Goal: Navigation & Orientation: Understand site structure

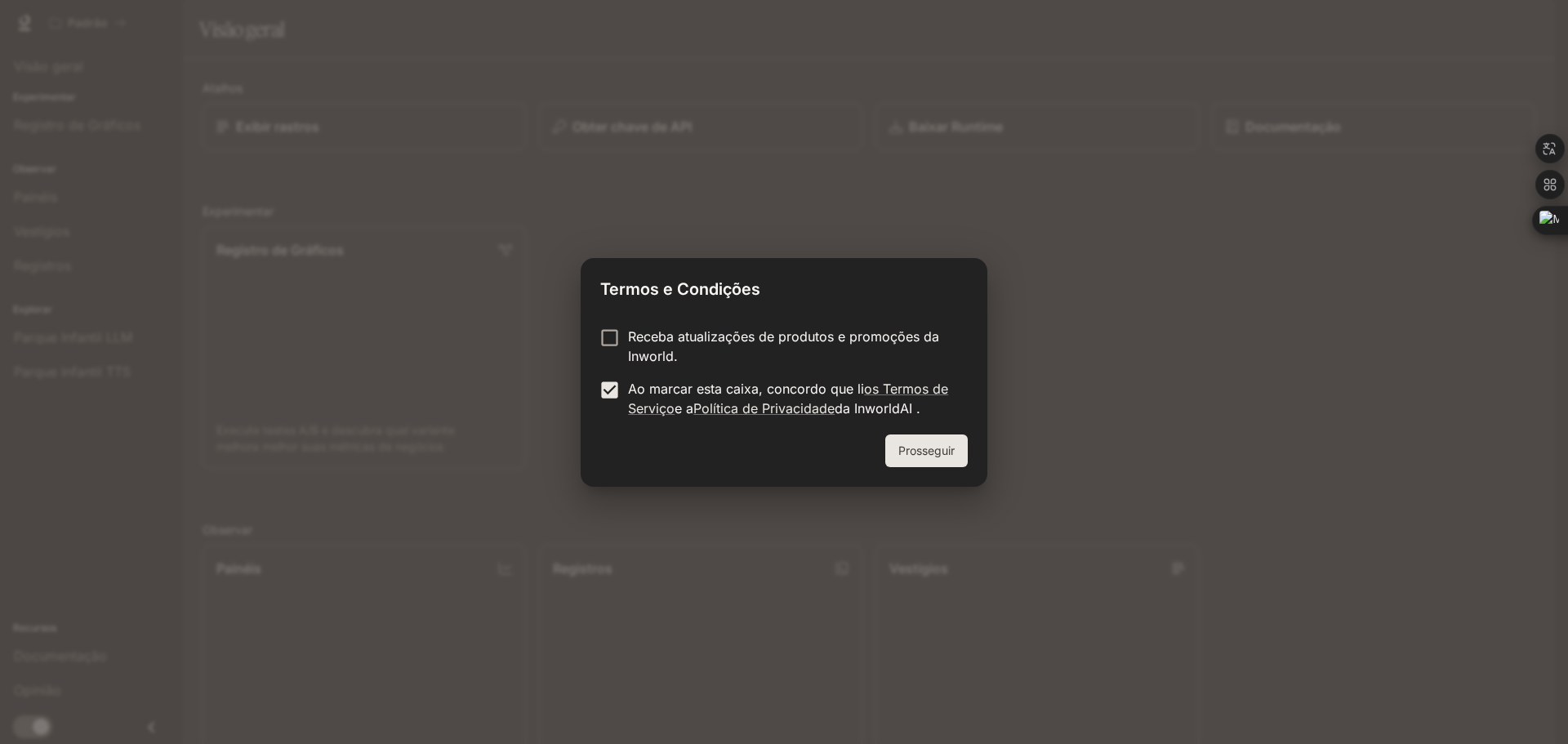
click at [966, 451] on button "Prosseguir" at bounding box center [926, 450] width 82 height 33
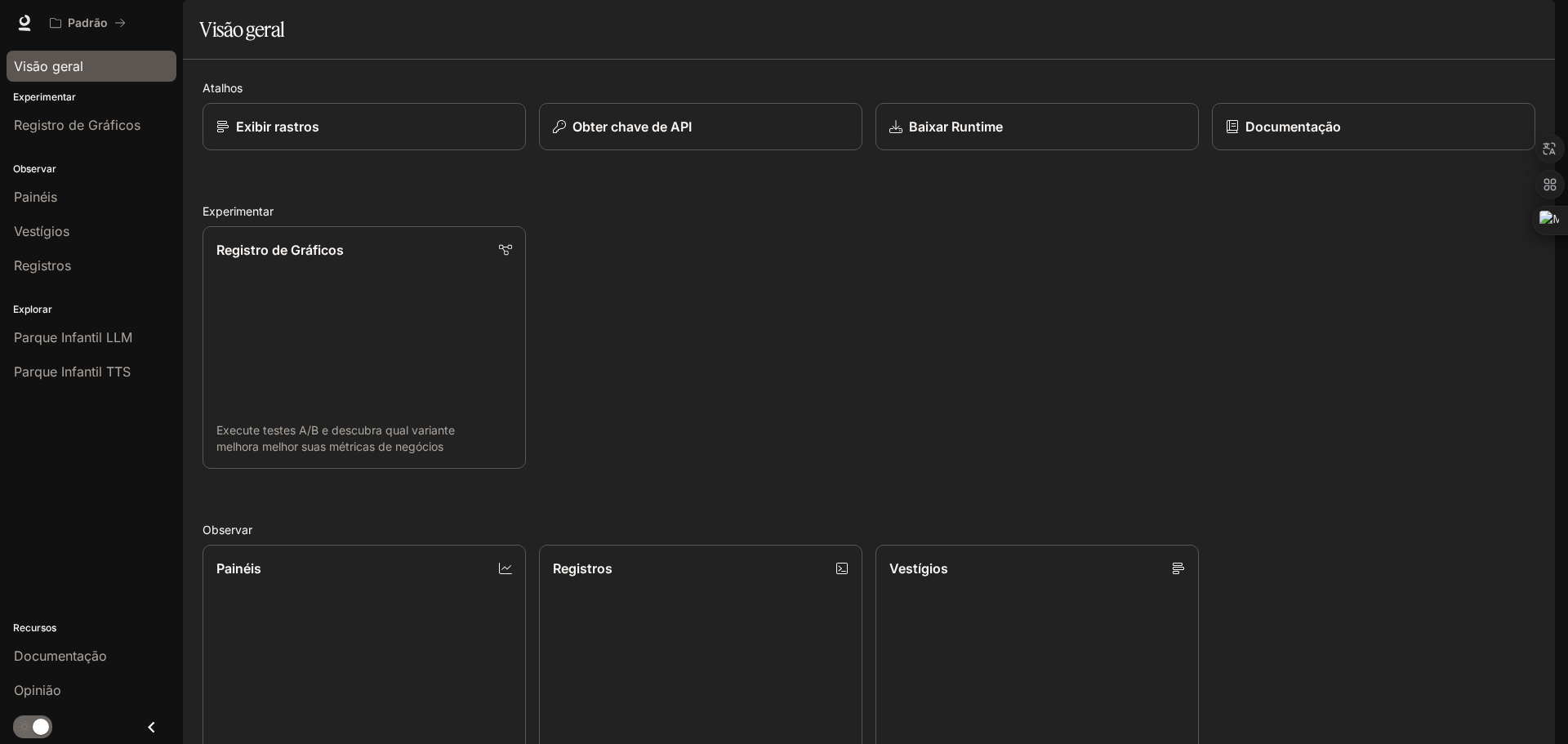
click at [97, 71] on div "Visão geral" at bounding box center [92, 65] width 155 height 19
click at [104, 71] on div "Visão geral" at bounding box center [92, 65] width 155 height 19
click at [110, 84] on div "Visão geral" at bounding box center [92, 65] width 183 height 41
click at [107, 124] on font "Registro de Gráficos" at bounding box center [77, 124] width 127 height 16
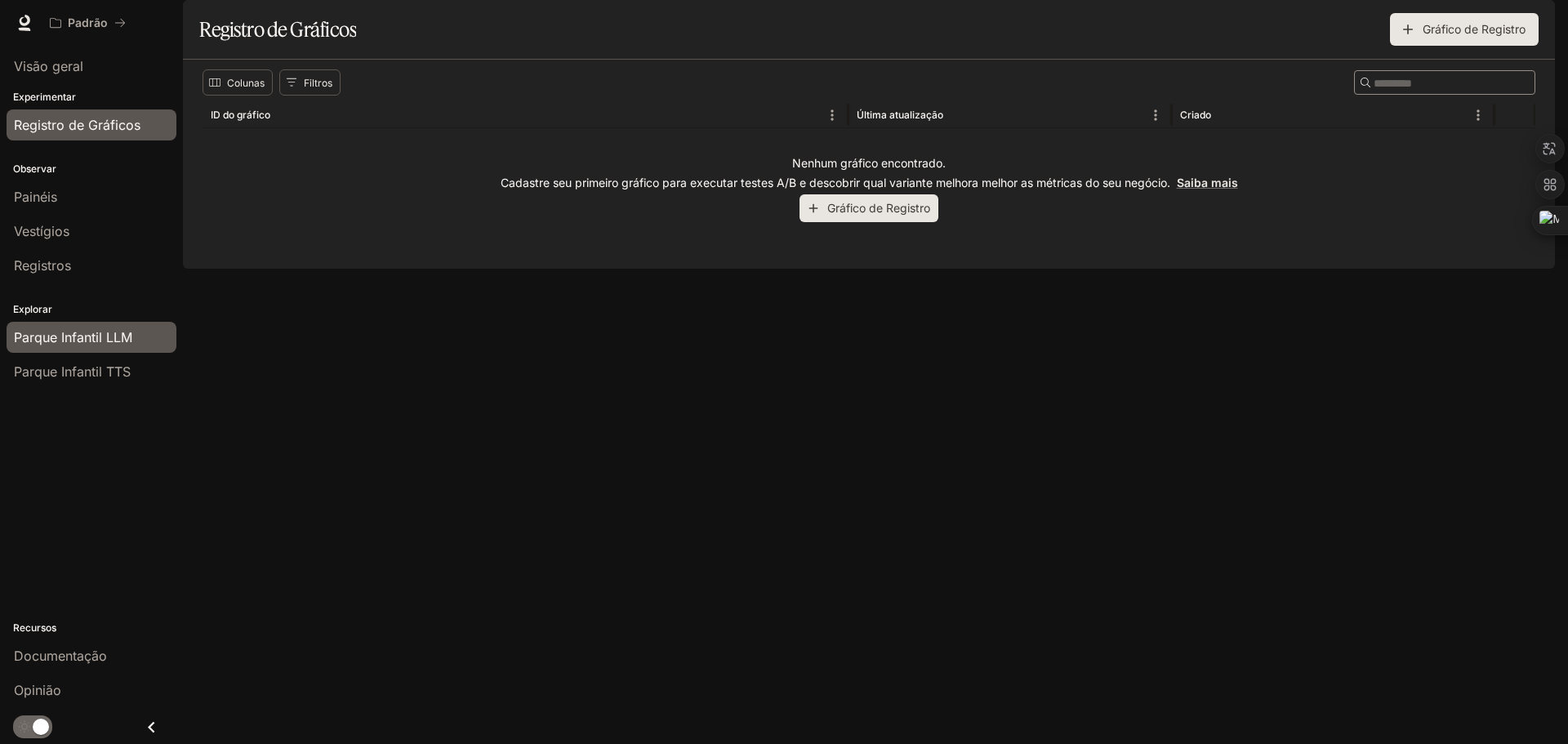
click at [52, 330] on font "Parque Infantil LLM" at bounding box center [73, 337] width 118 height 16
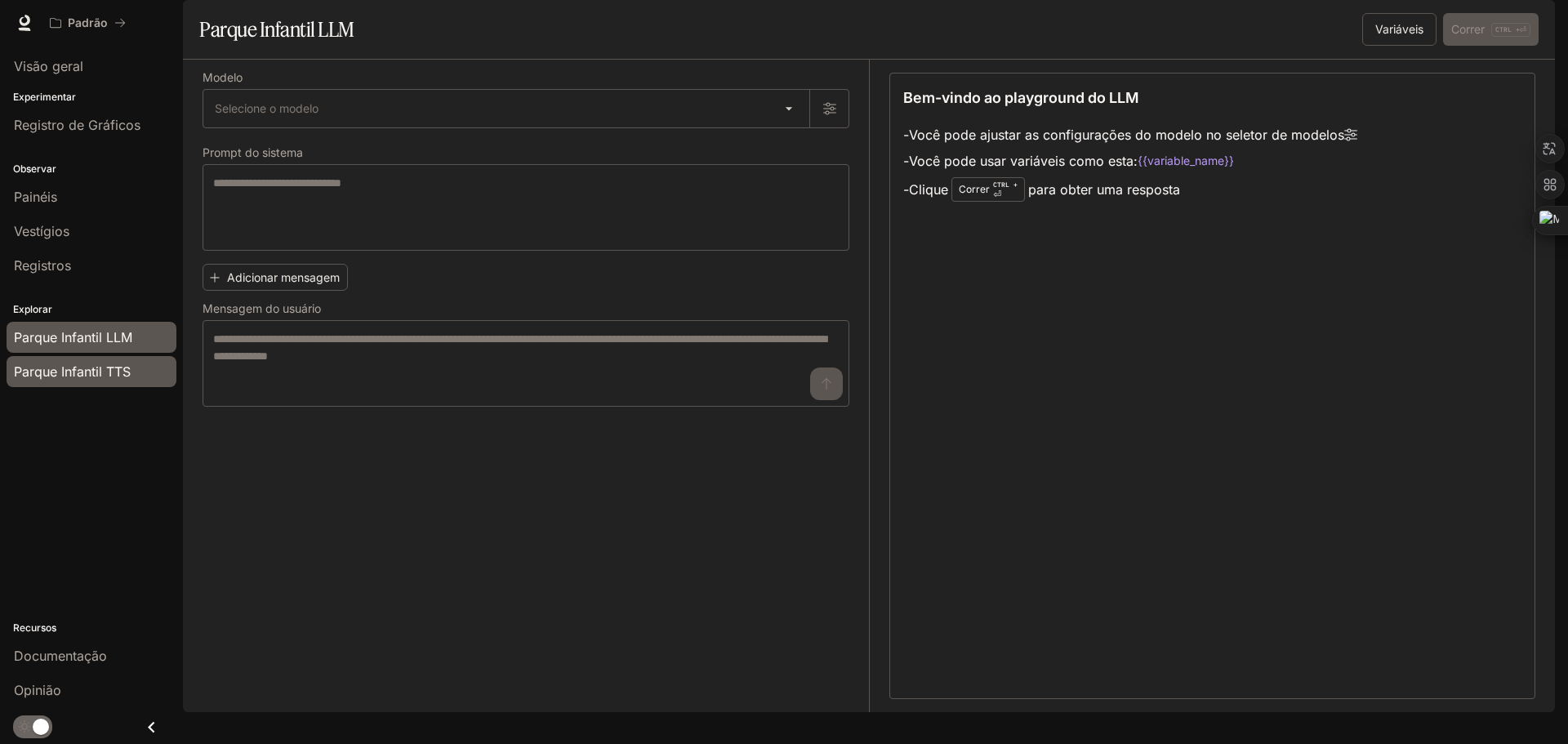
click at [70, 363] on span "Parque Infantil TTS" at bounding box center [72, 371] width 117 height 19
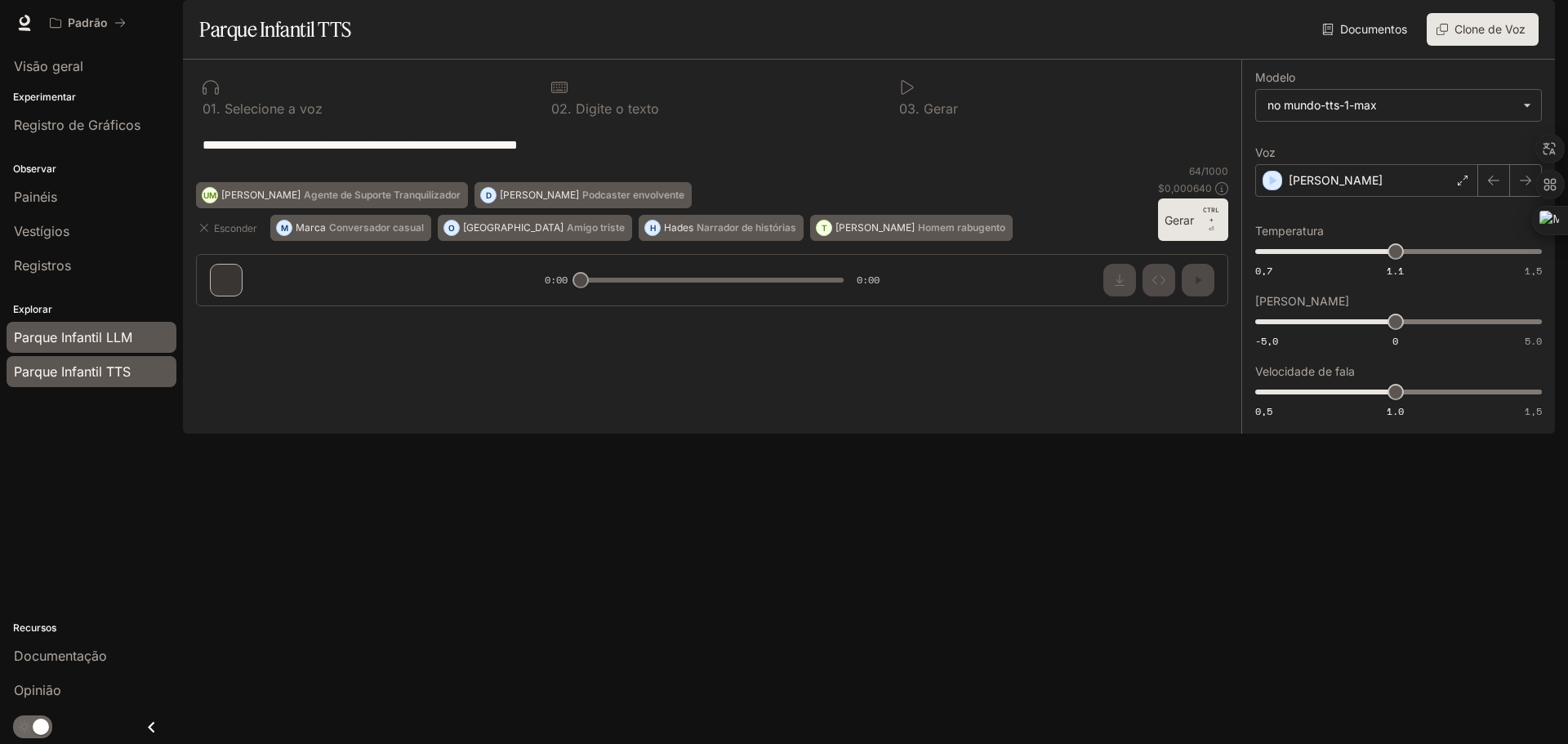
click at [151, 340] on div "Parque Infantil LLM" at bounding box center [92, 337] width 155 height 19
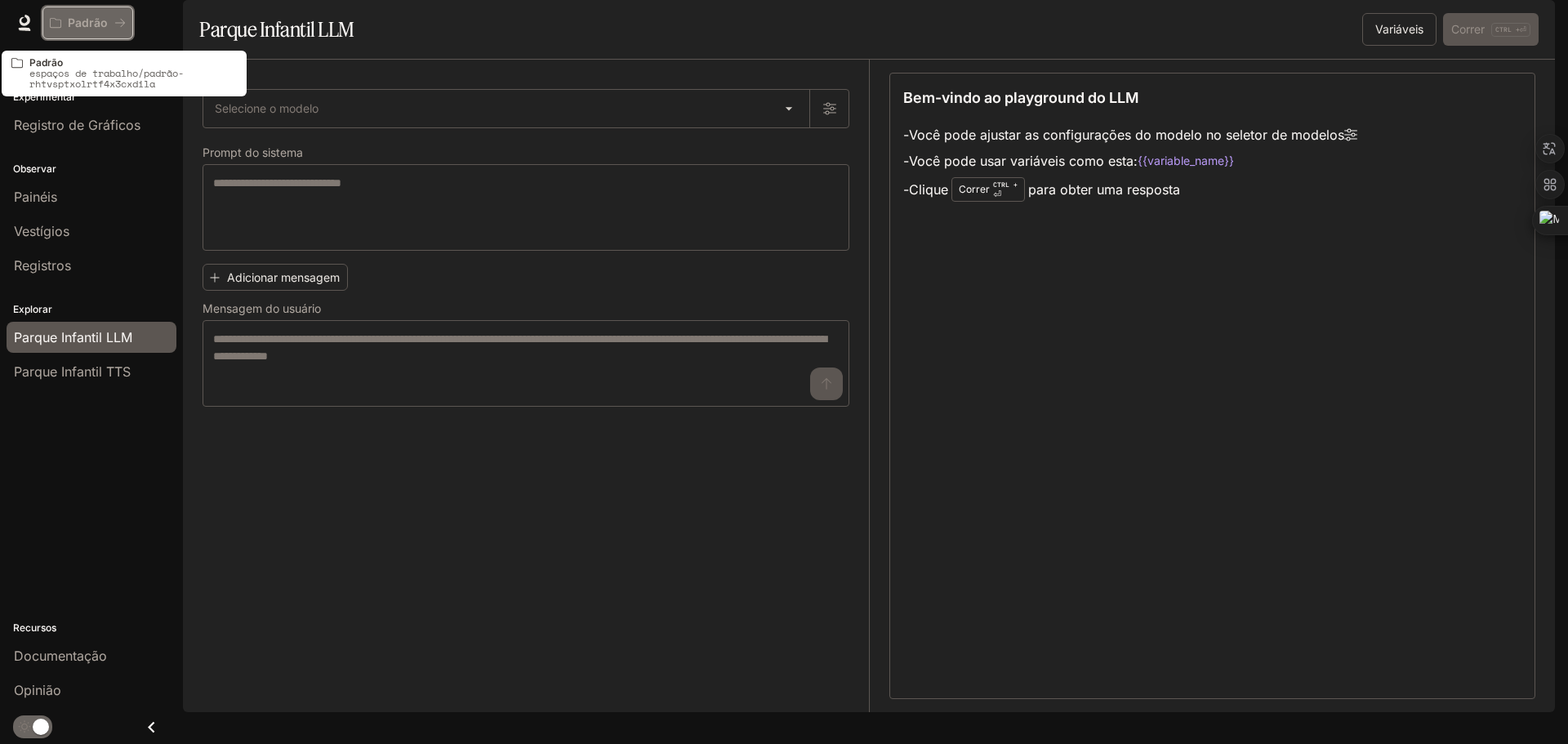
click at [110, 18] on div "Padrão" at bounding box center [81, 23] width 65 height 14
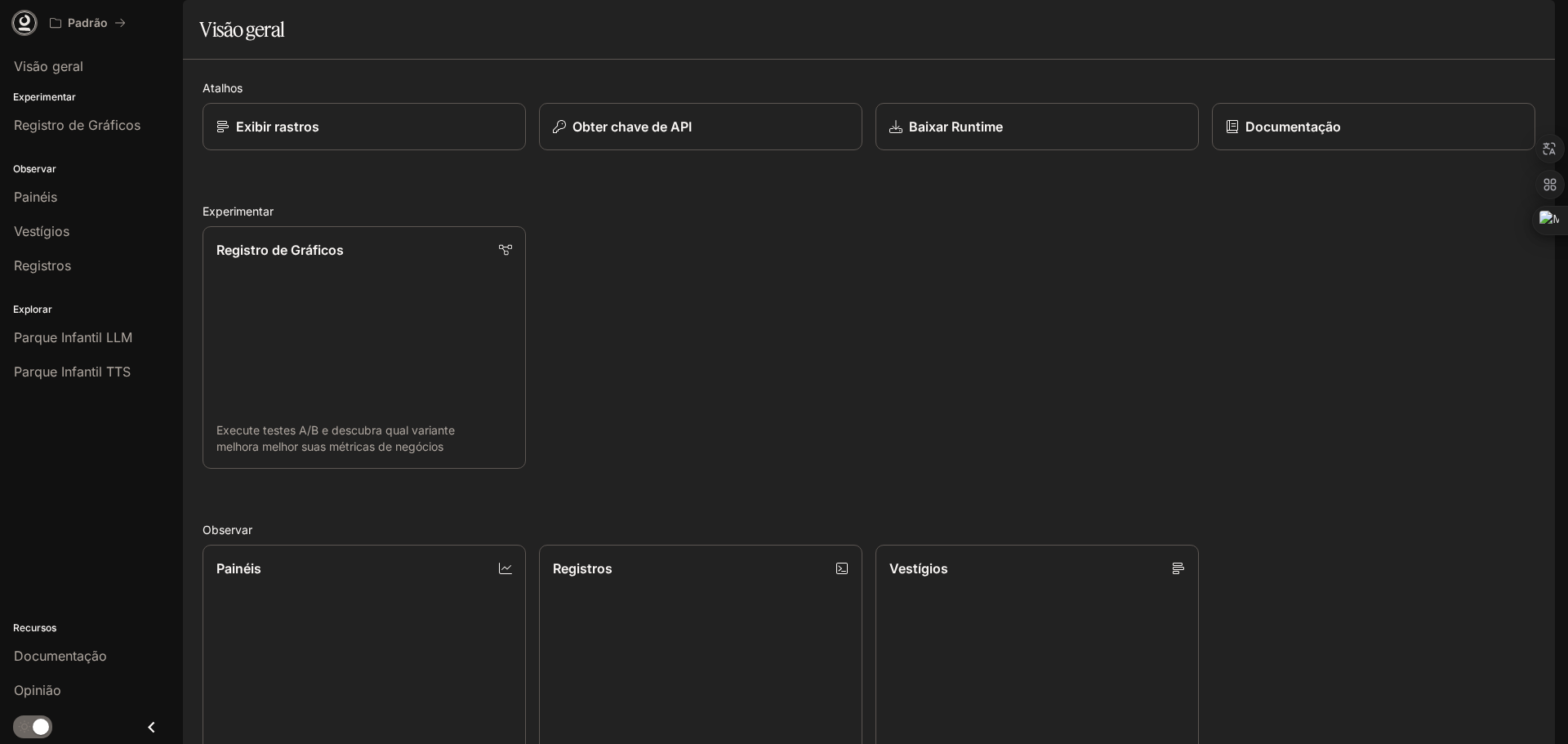
click at [30, 26] on icon at bounding box center [24, 23] width 16 height 16
